Goal: Information Seeking & Learning: Learn about a topic

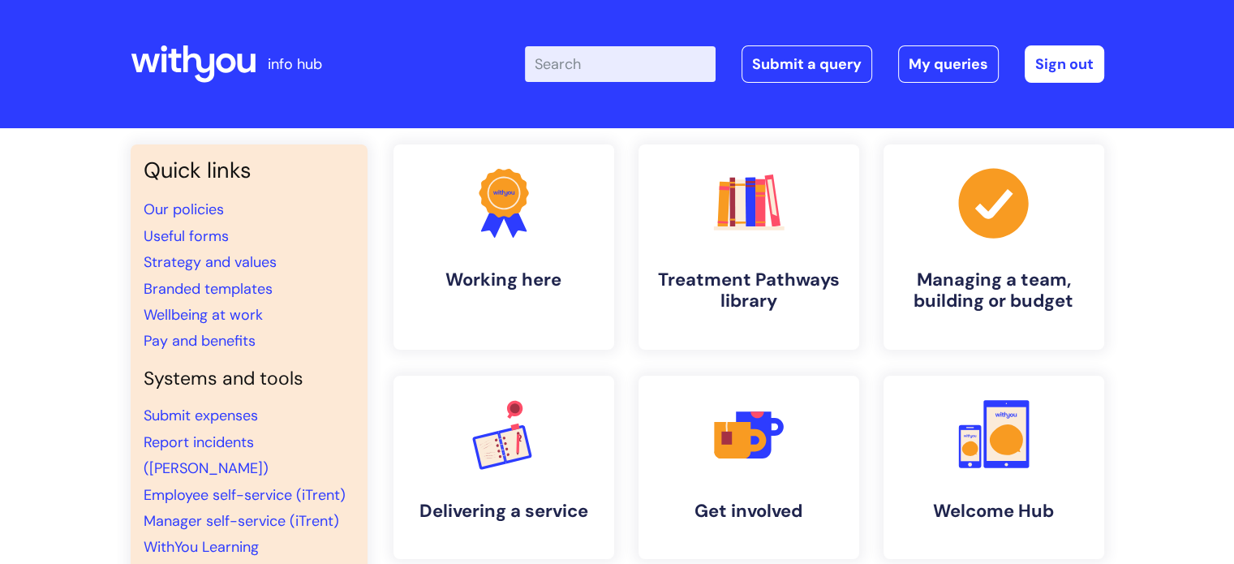
click at [603, 62] on input "Enter your search term here..." at bounding box center [620, 64] width 191 height 36
type input "probation"
click button "Search" at bounding box center [0, 0] width 0 height 0
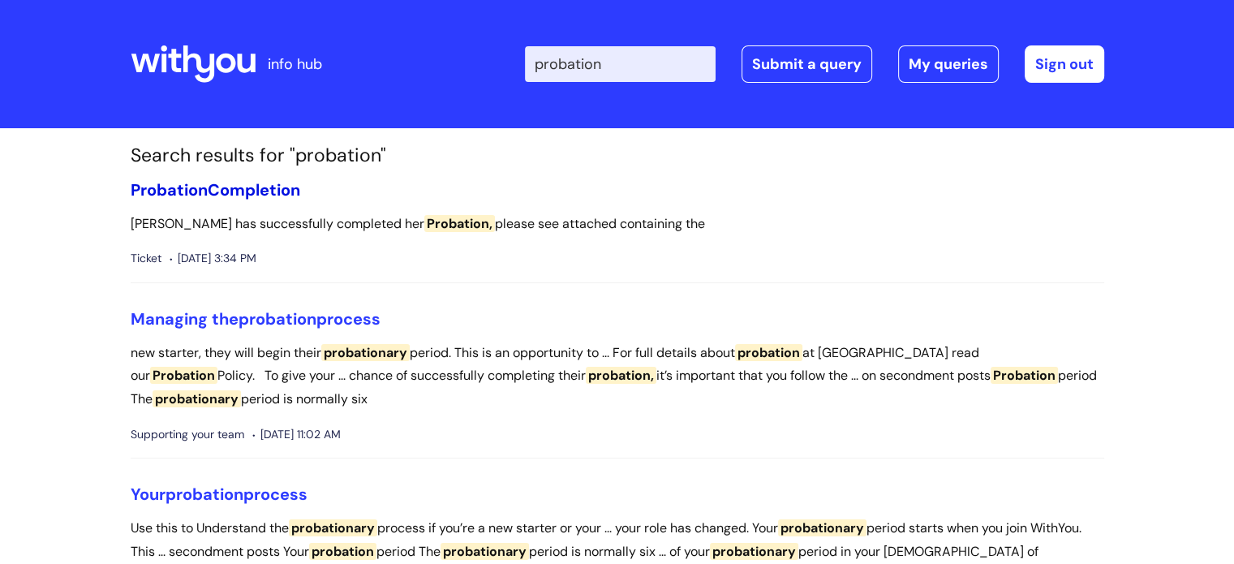
click at [239, 195] on link "Probation Completion" at bounding box center [216, 189] width 170 height 21
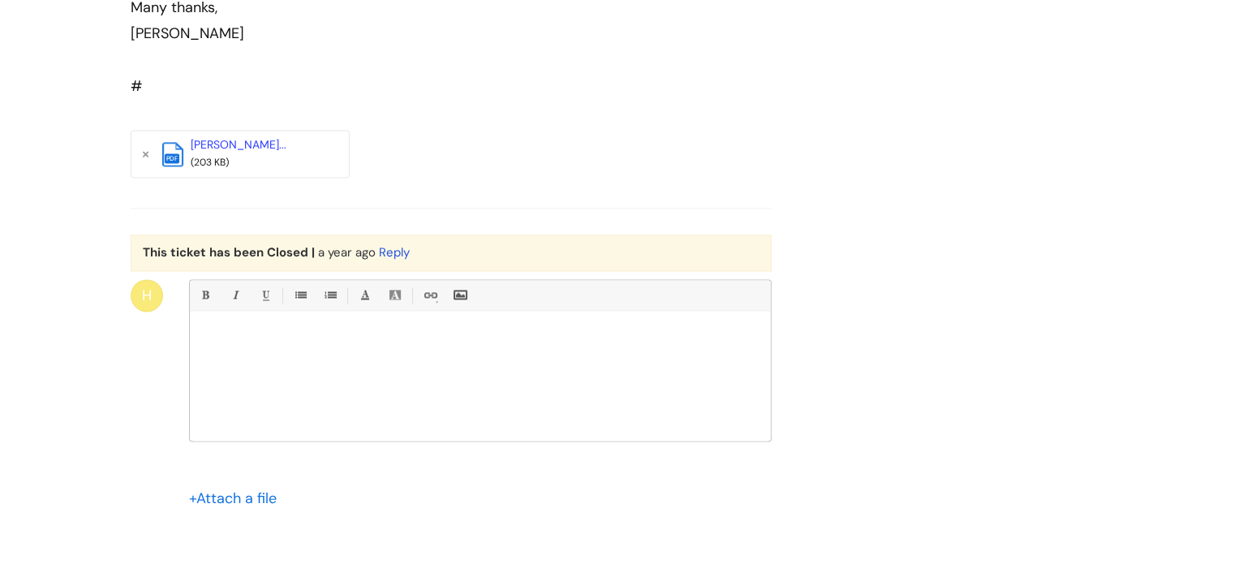
scroll to position [2334, 0]
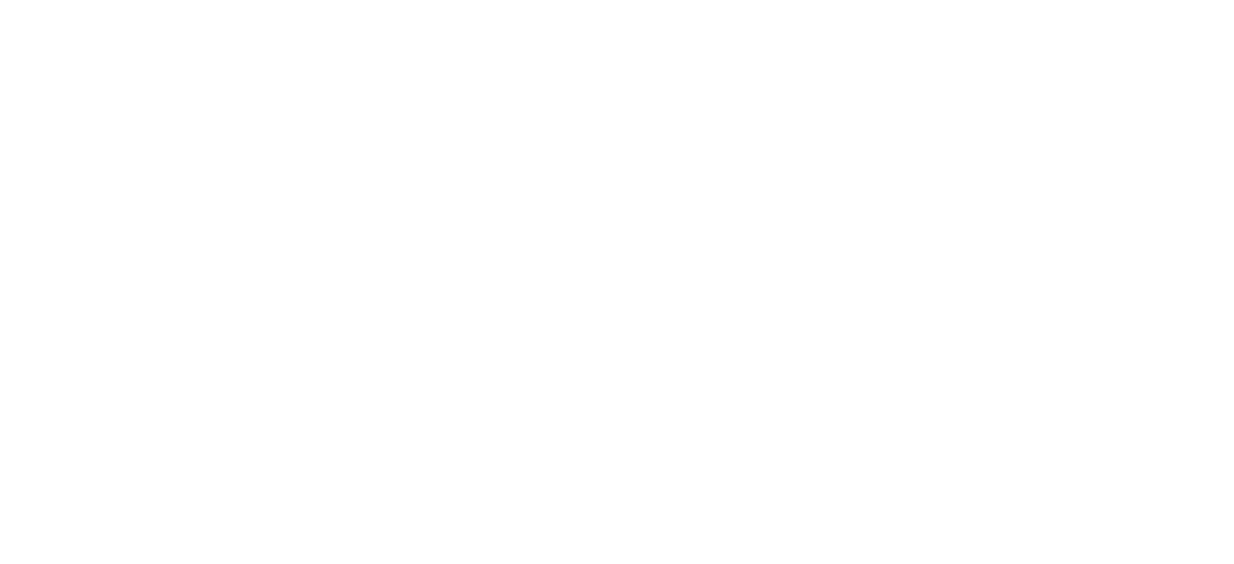
scroll to position [81, 0]
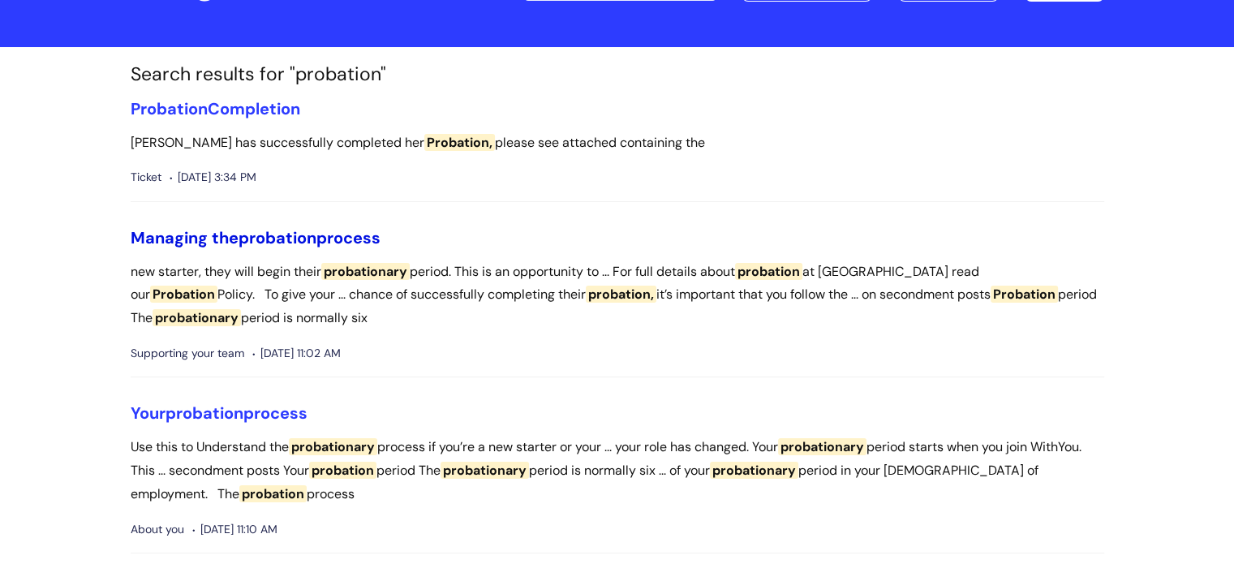
click at [247, 234] on span "probation" at bounding box center [278, 237] width 78 height 21
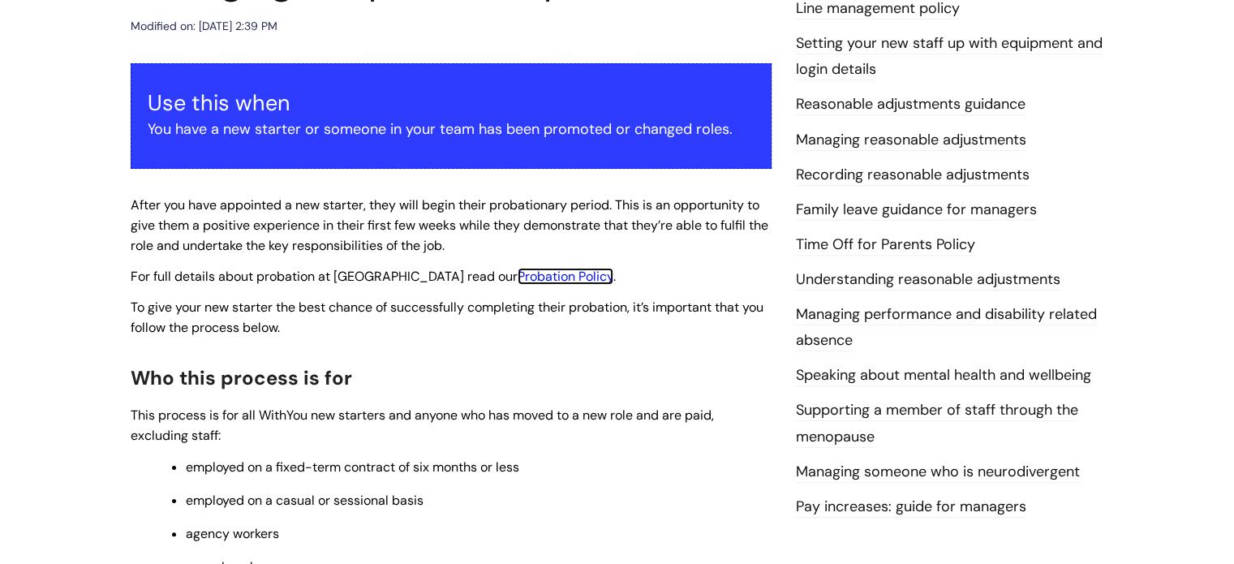
click at [518, 282] on link "Probation Policy" at bounding box center [566, 276] width 96 height 17
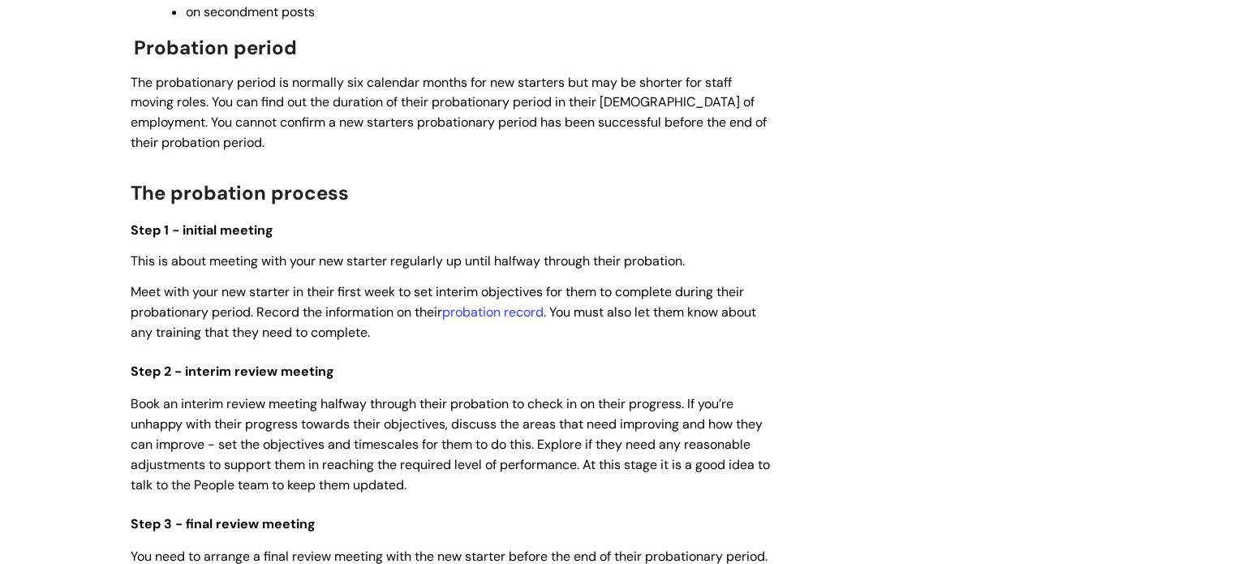
scroll to position [892, 0]
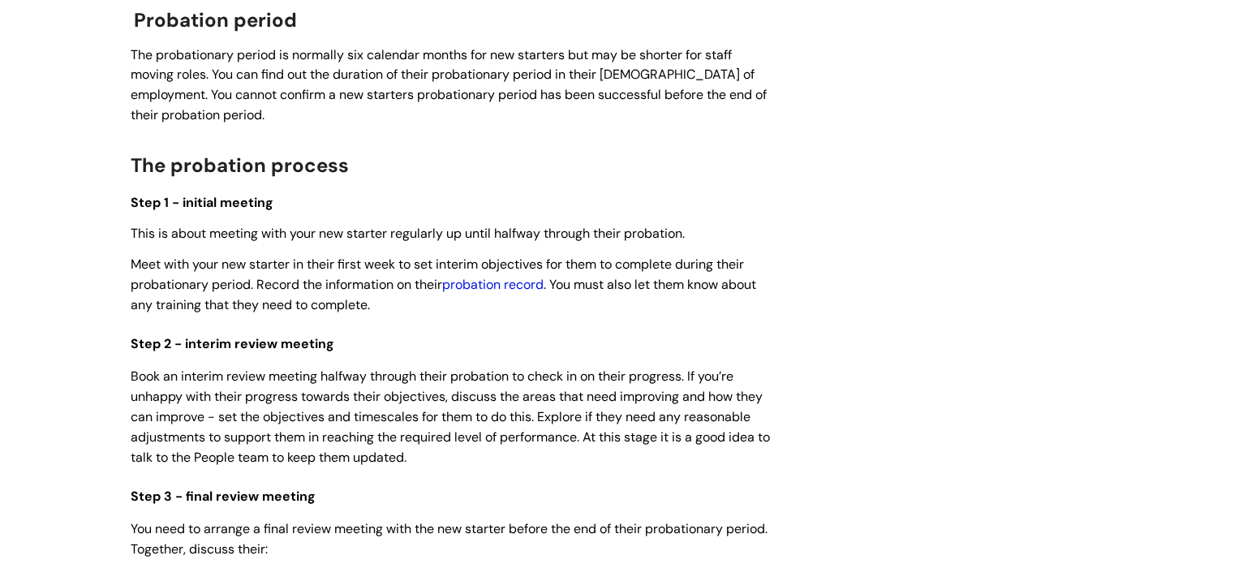
click at [516, 288] on link "probation record" at bounding box center [492, 284] width 101 height 17
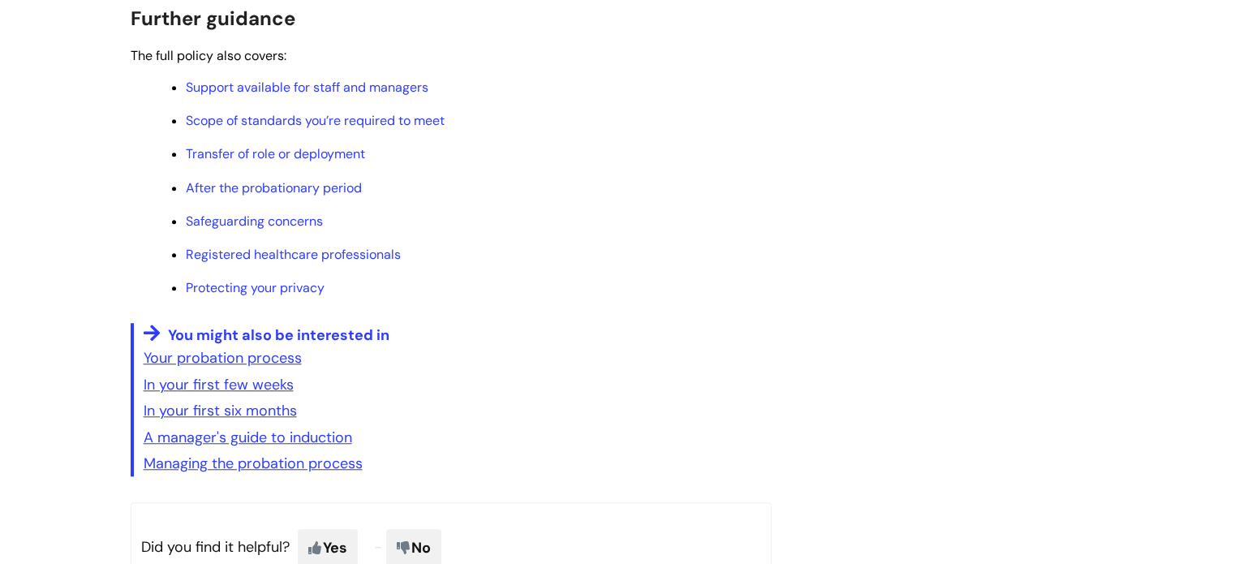
scroll to position [1055, 0]
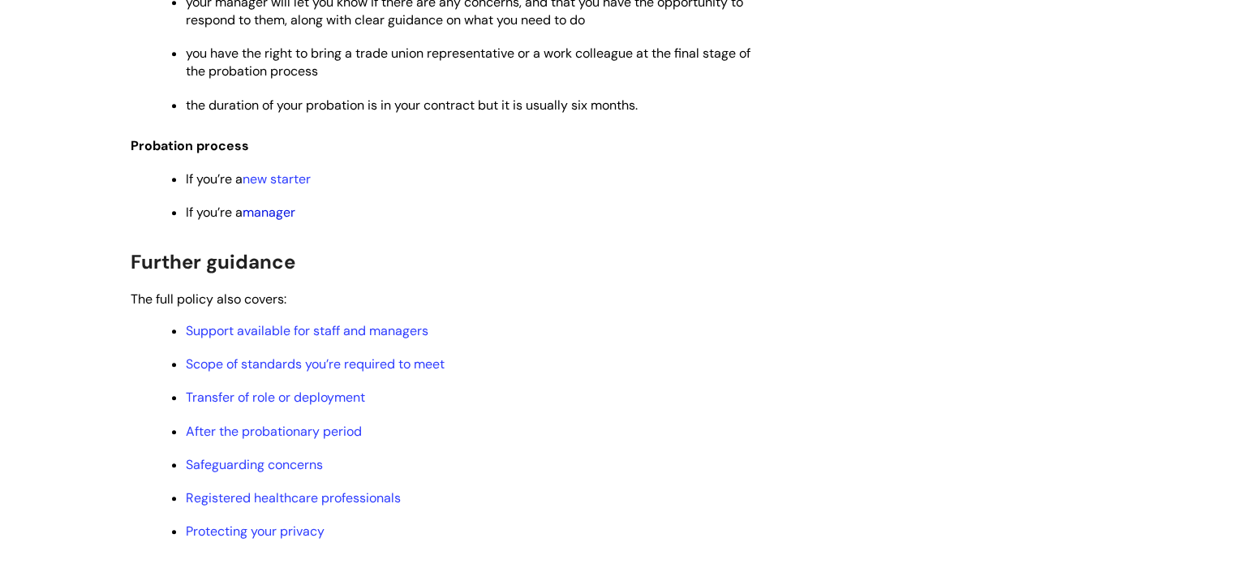
click at [261, 220] on link "manager" at bounding box center [269, 212] width 53 height 17
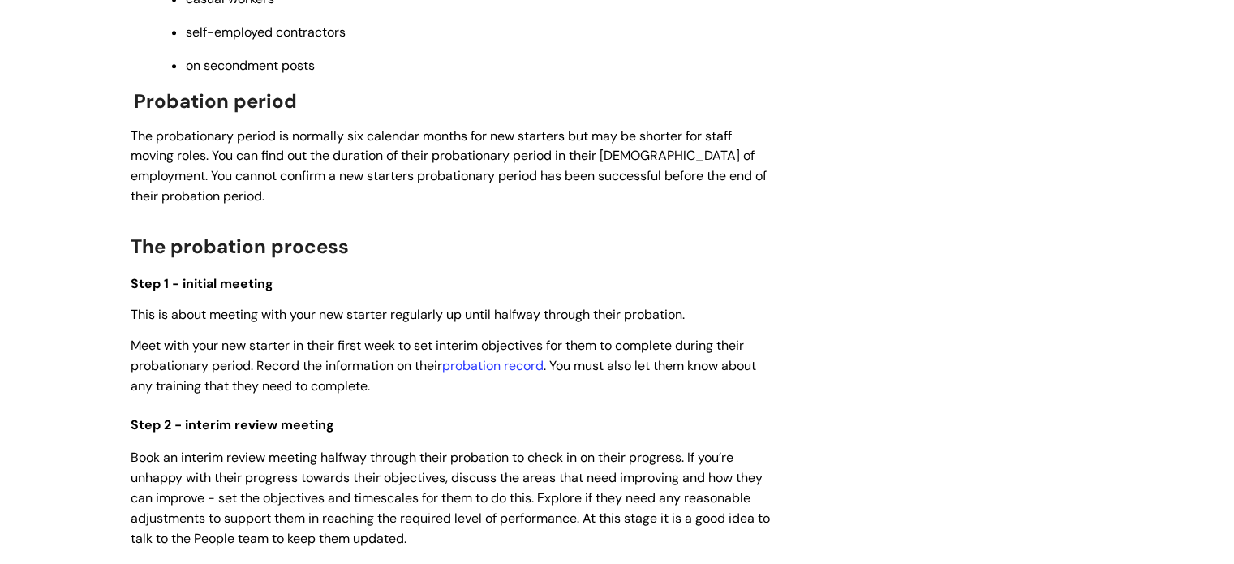
scroll to position [892, 0]
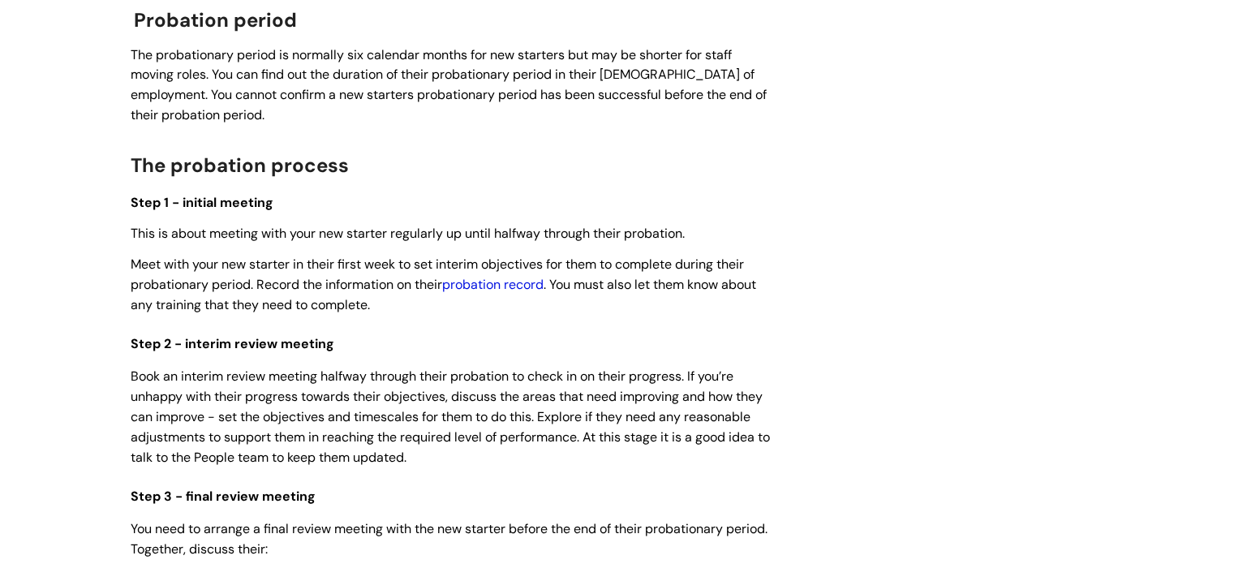
click at [514, 288] on link "probation record" at bounding box center [492, 284] width 101 height 17
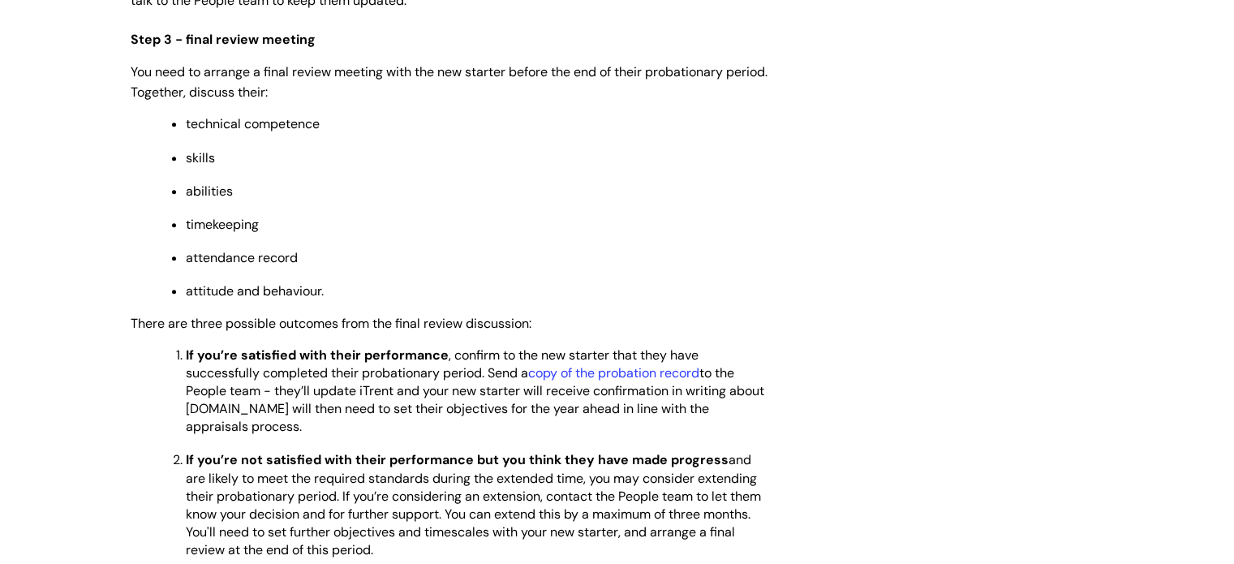
scroll to position [1217, 0]
